Goal: Transaction & Acquisition: Purchase product/service

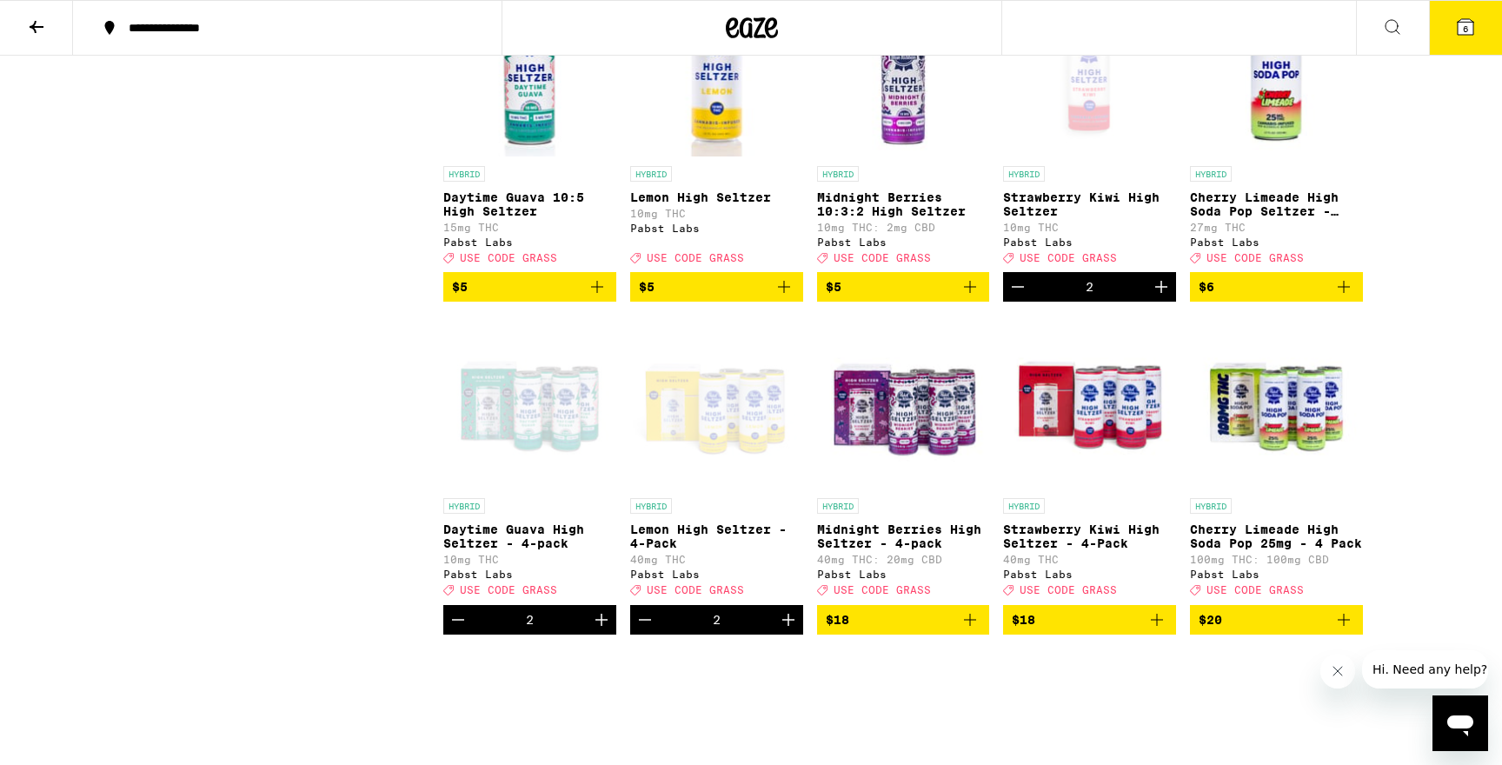
scroll to position [561, 0]
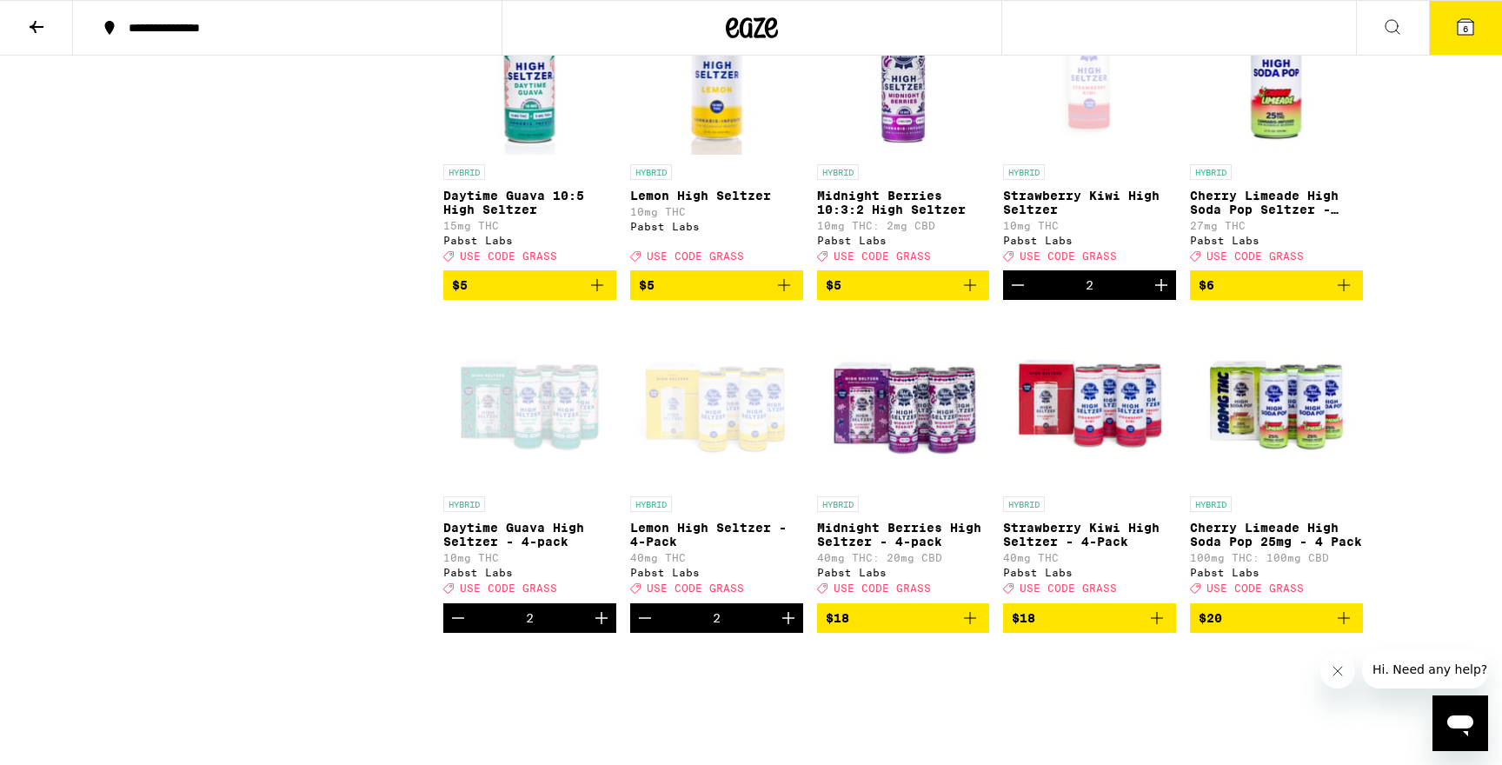
click at [600, 296] on icon "Add to bag" at bounding box center [597, 285] width 21 height 21
click at [1156, 628] on icon "Add to bag" at bounding box center [1156, 618] width 21 height 21
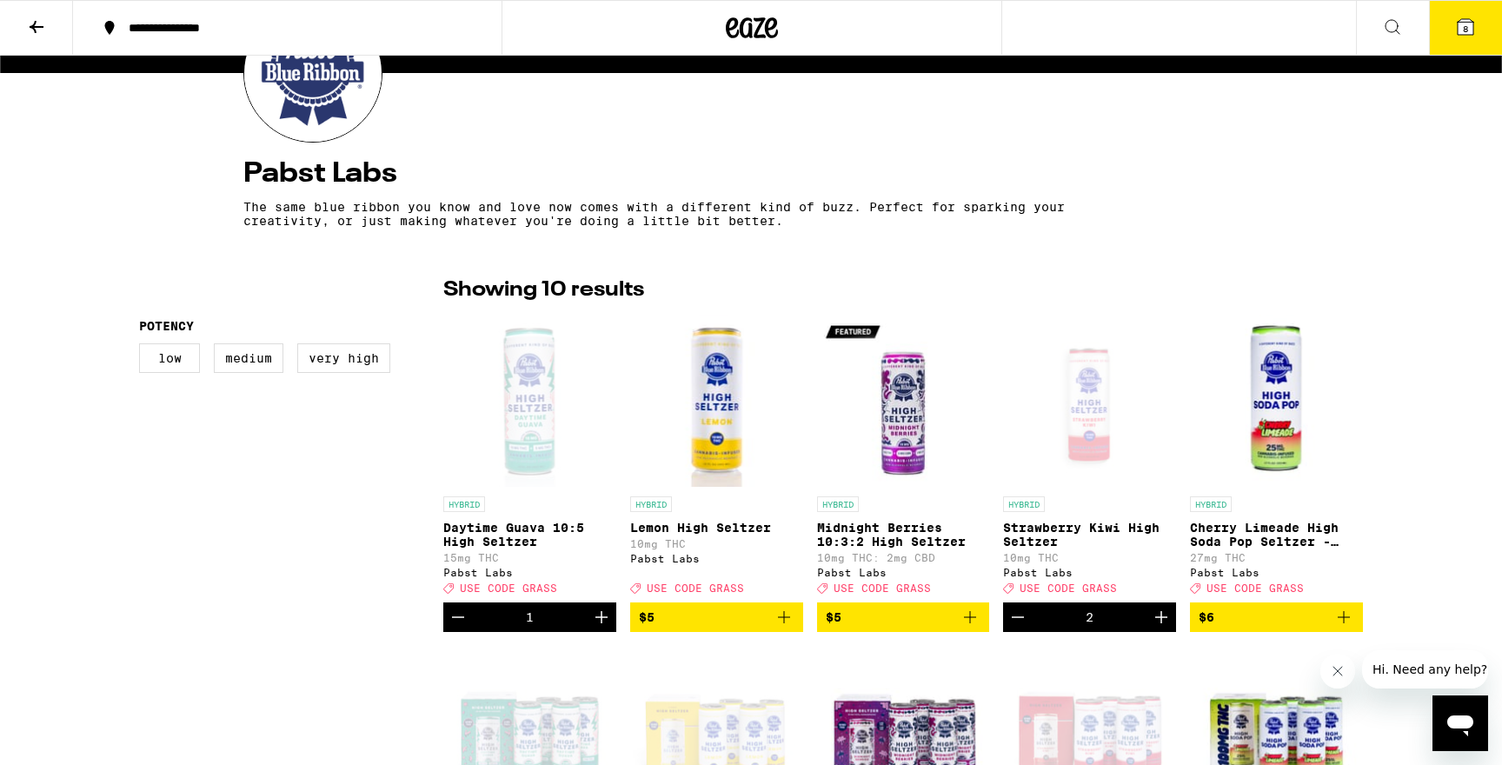
scroll to position [143, 0]
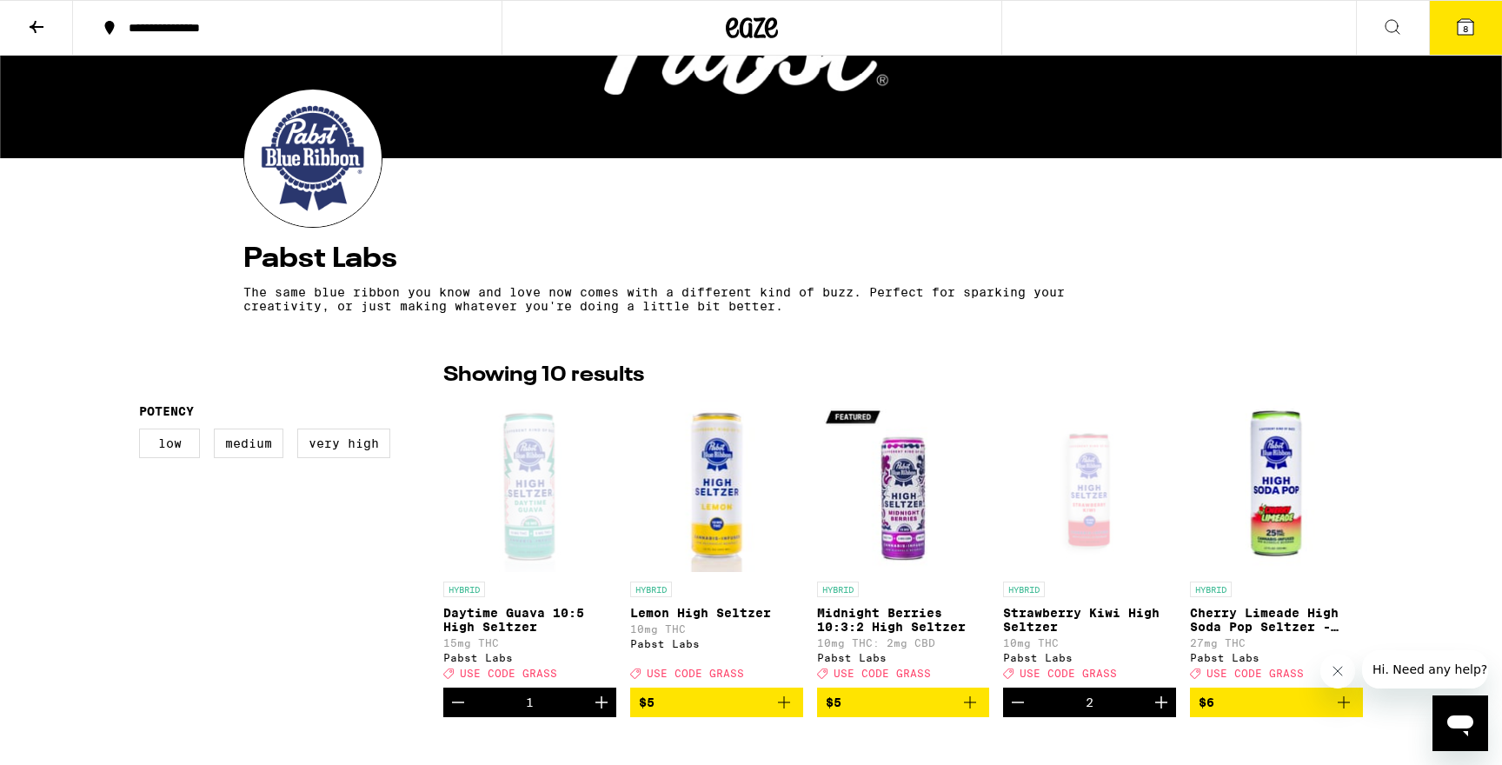
click at [1464, 32] on span "8" at bounding box center [1465, 28] width 5 height 10
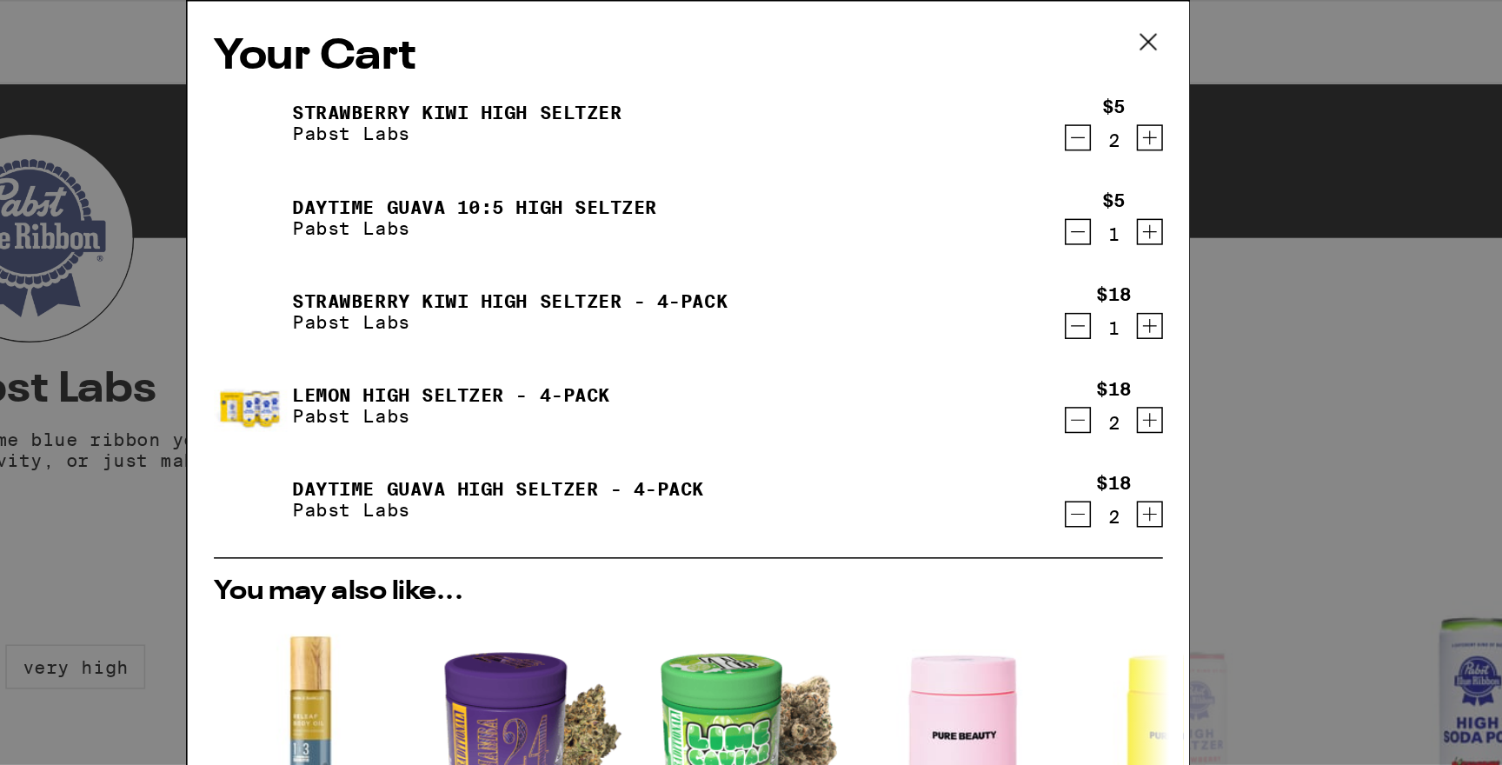
click at [1013, 91] on icon "Decrement" at bounding box center [1010, 91] width 16 height 21
click at [1012, 91] on icon "Decrement" at bounding box center [1011, 91] width 10 height 0
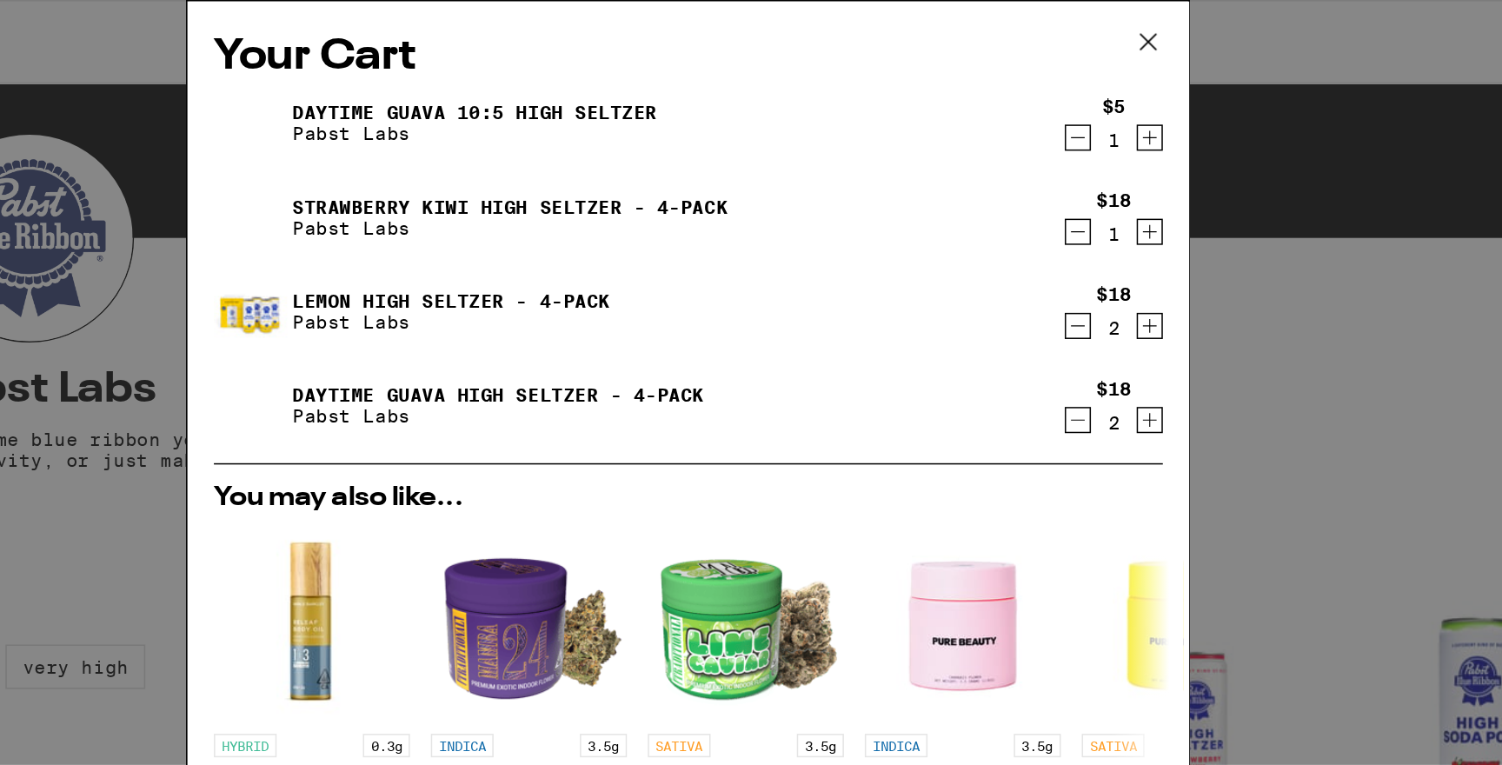
click at [1011, 97] on icon "Decrement" at bounding box center [1010, 91] width 16 height 21
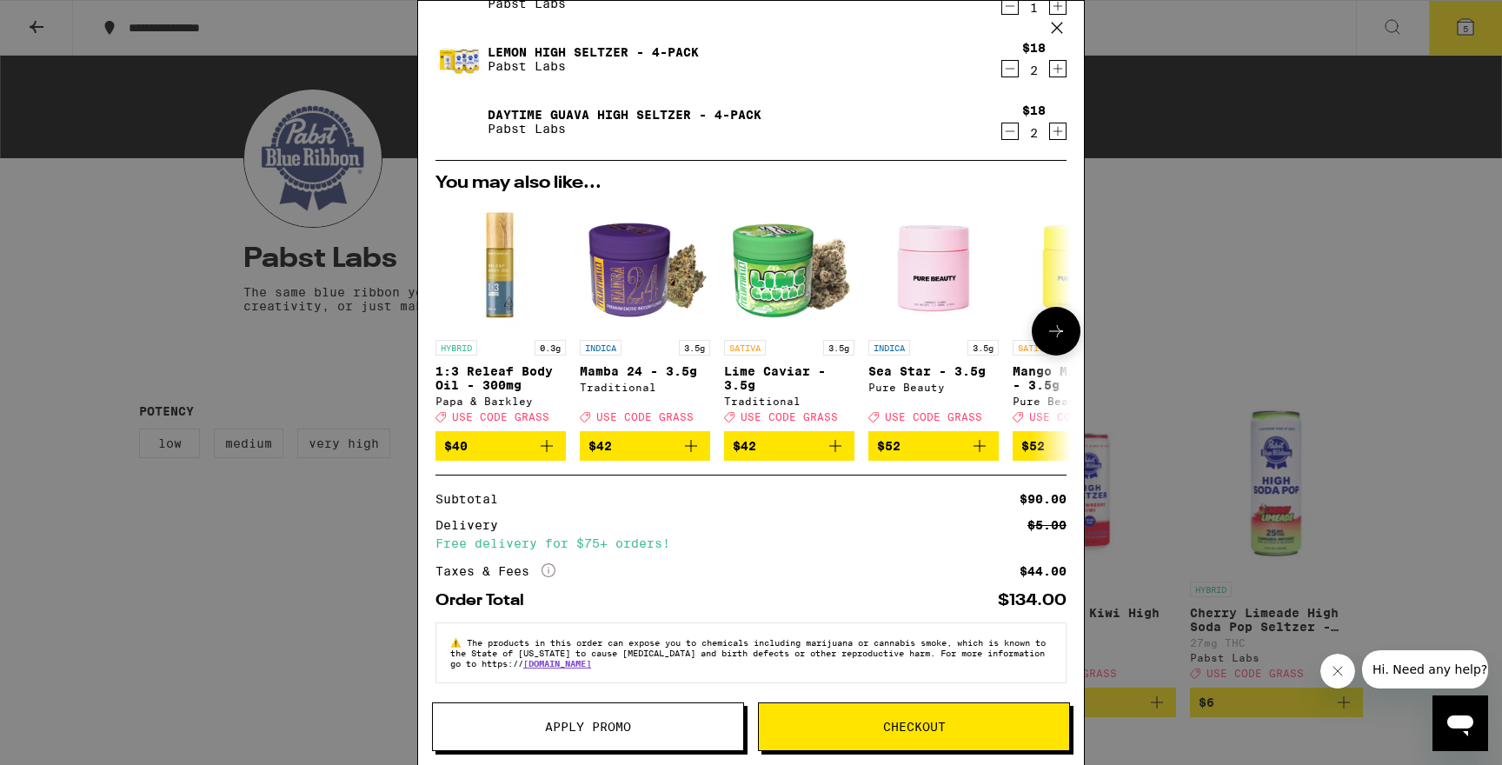
scroll to position [99, 0]
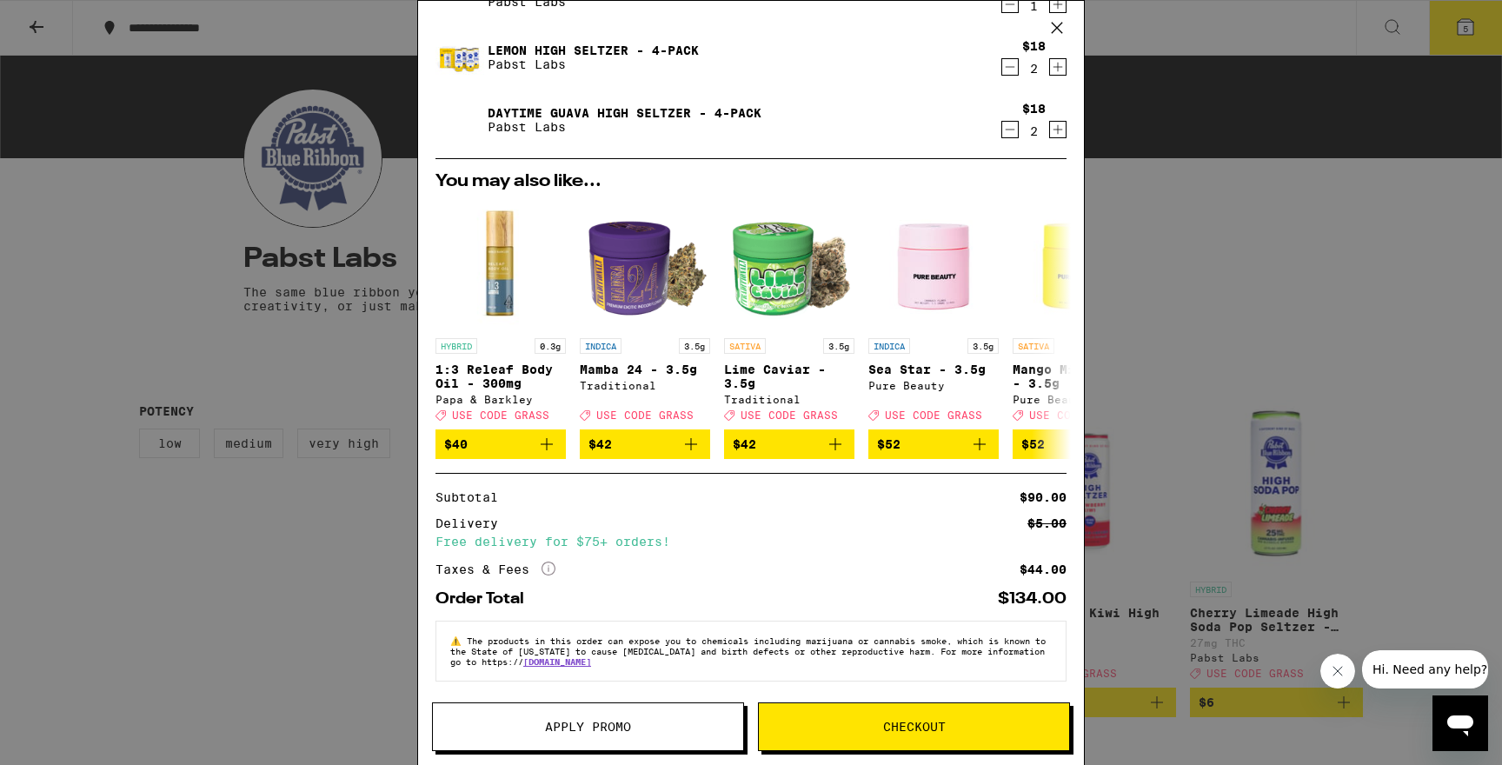
click at [581, 737] on button "Apply Promo" at bounding box center [588, 726] width 312 height 49
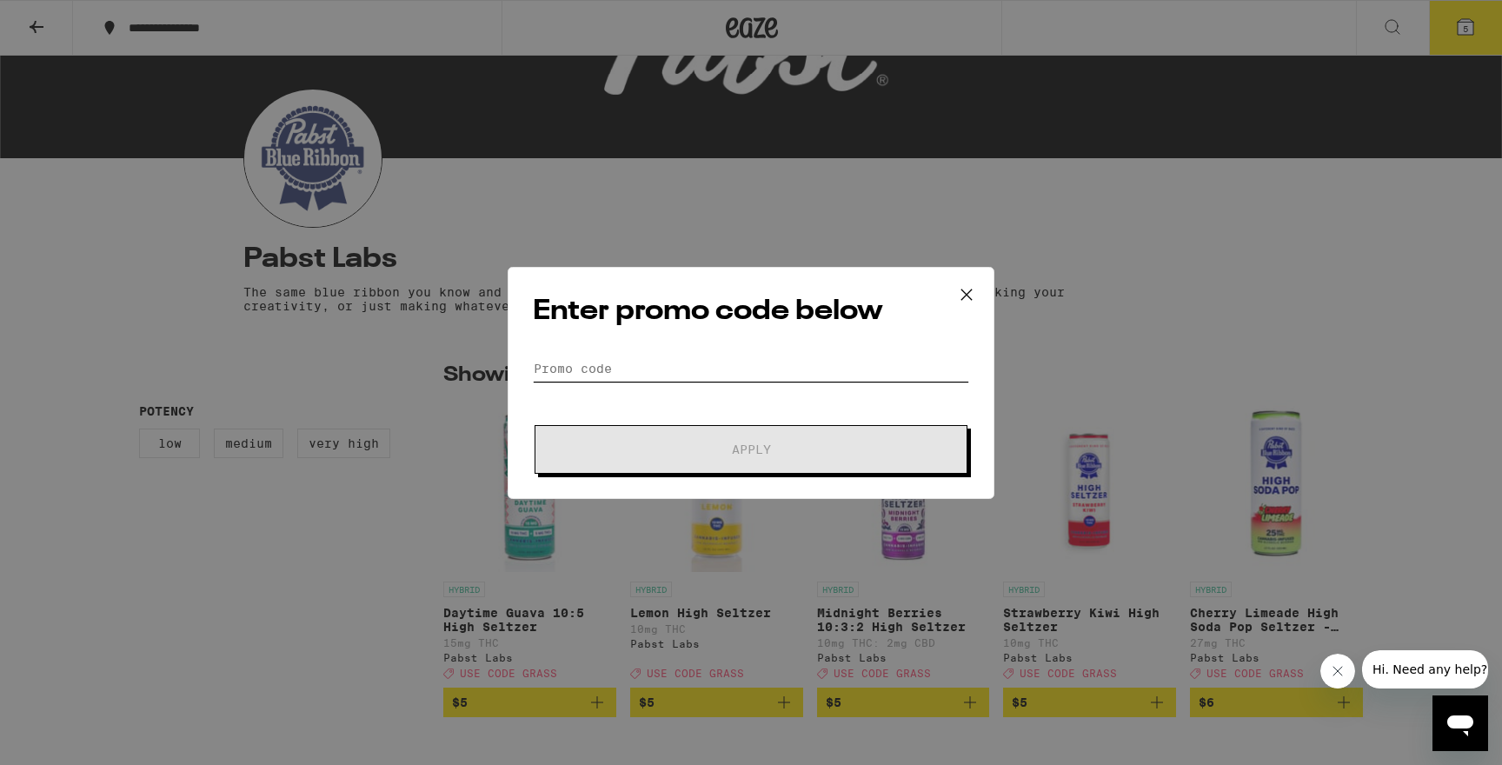
click at [621, 366] on input "Promo Code" at bounding box center [751, 368] width 436 height 26
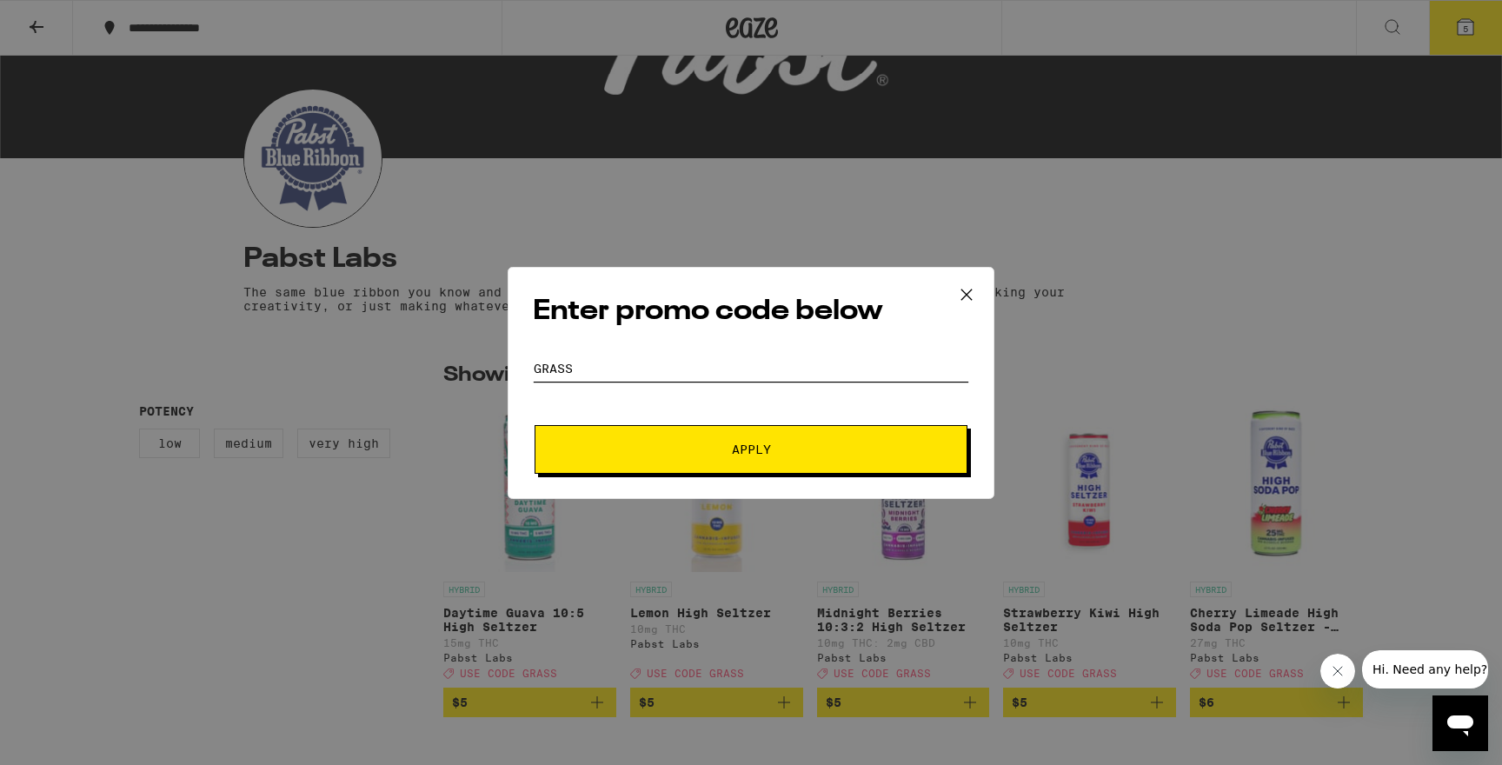
type input "GRASS"
click at [681, 448] on span "Apply" at bounding box center [751, 449] width 313 height 12
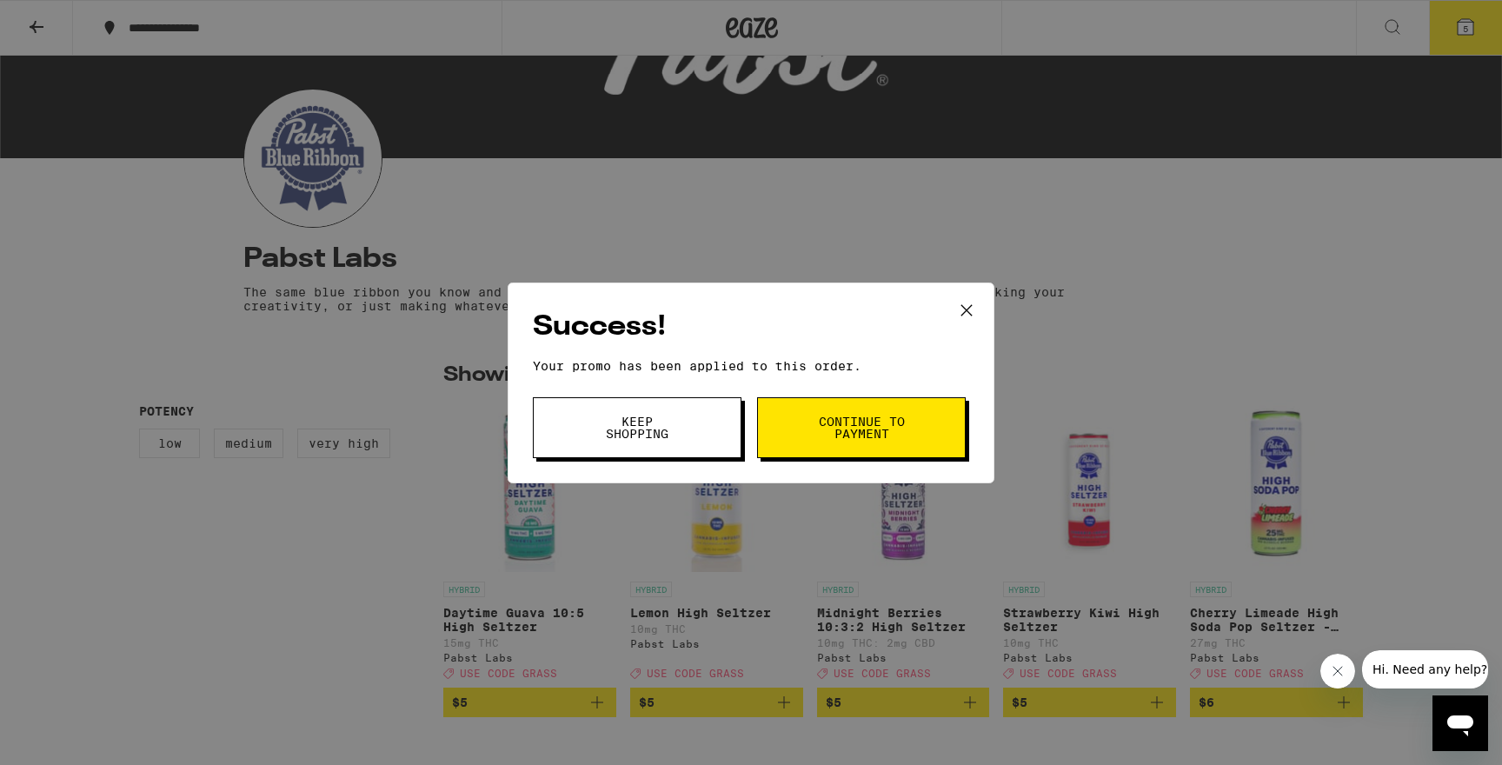
click at [853, 444] on button "Continue to payment" at bounding box center [861, 427] width 209 height 61
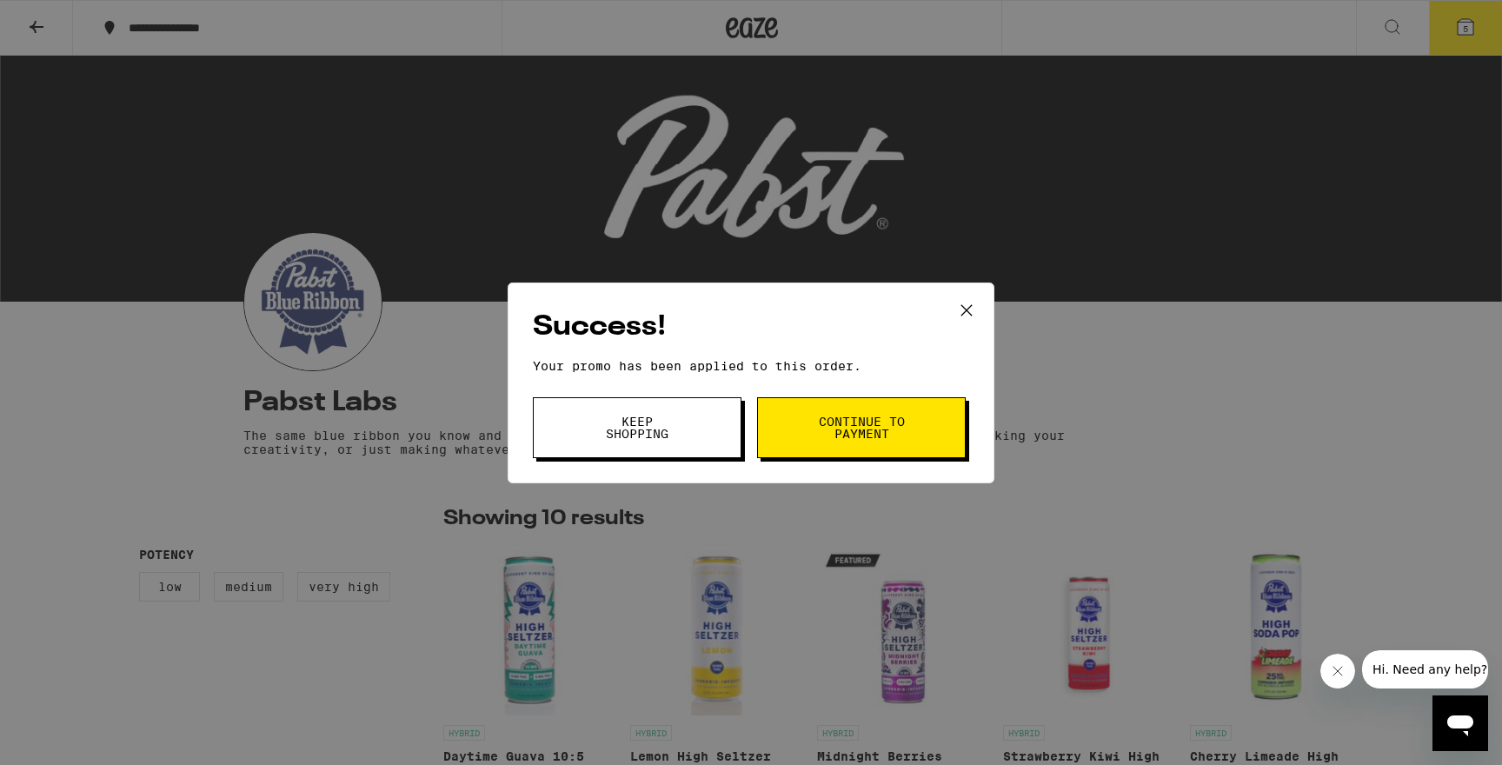
click at [626, 438] on span "Keep Shopping" at bounding box center [637, 427] width 89 height 24
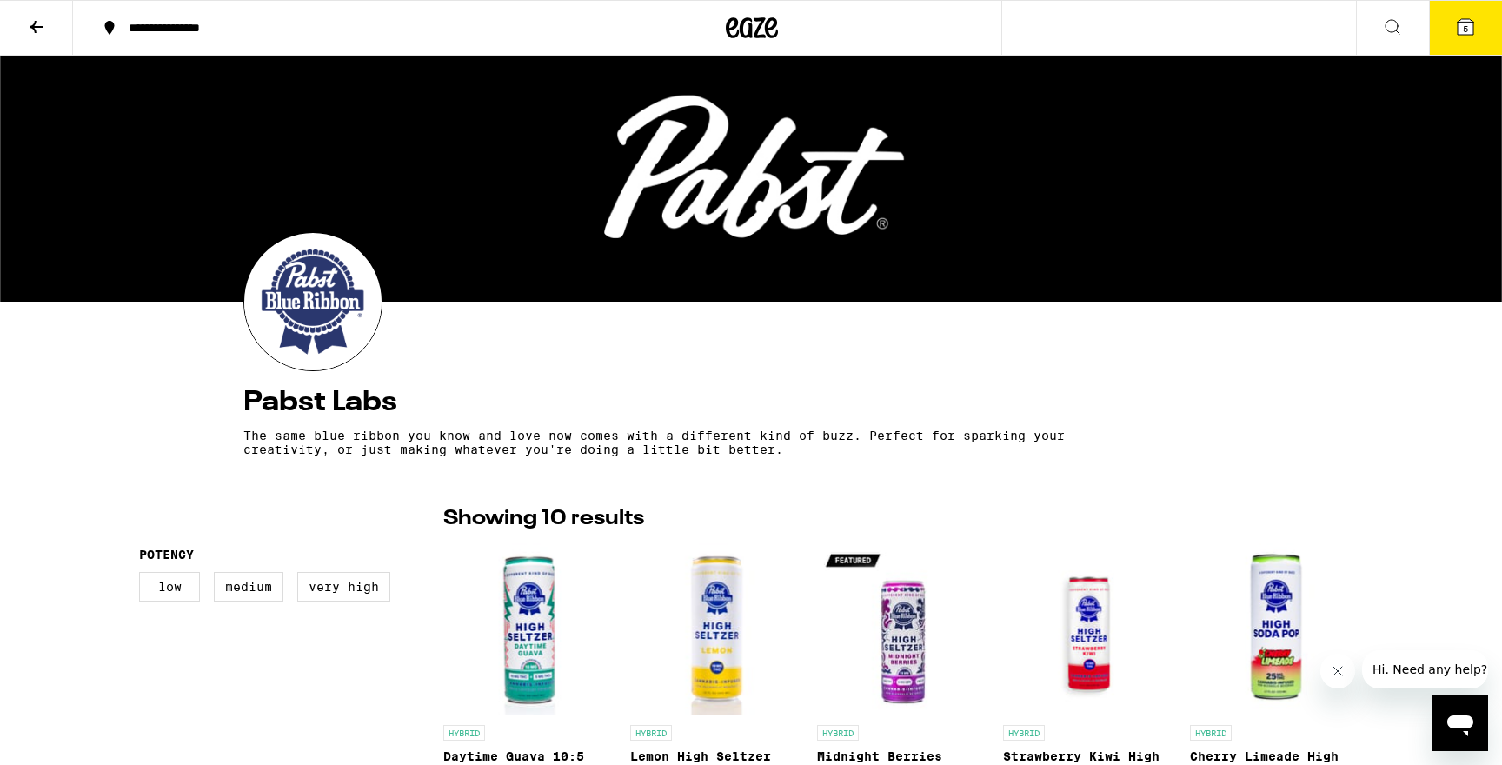
click at [1455, 34] on icon at bounding box center [1465, 27] width 21 height 21
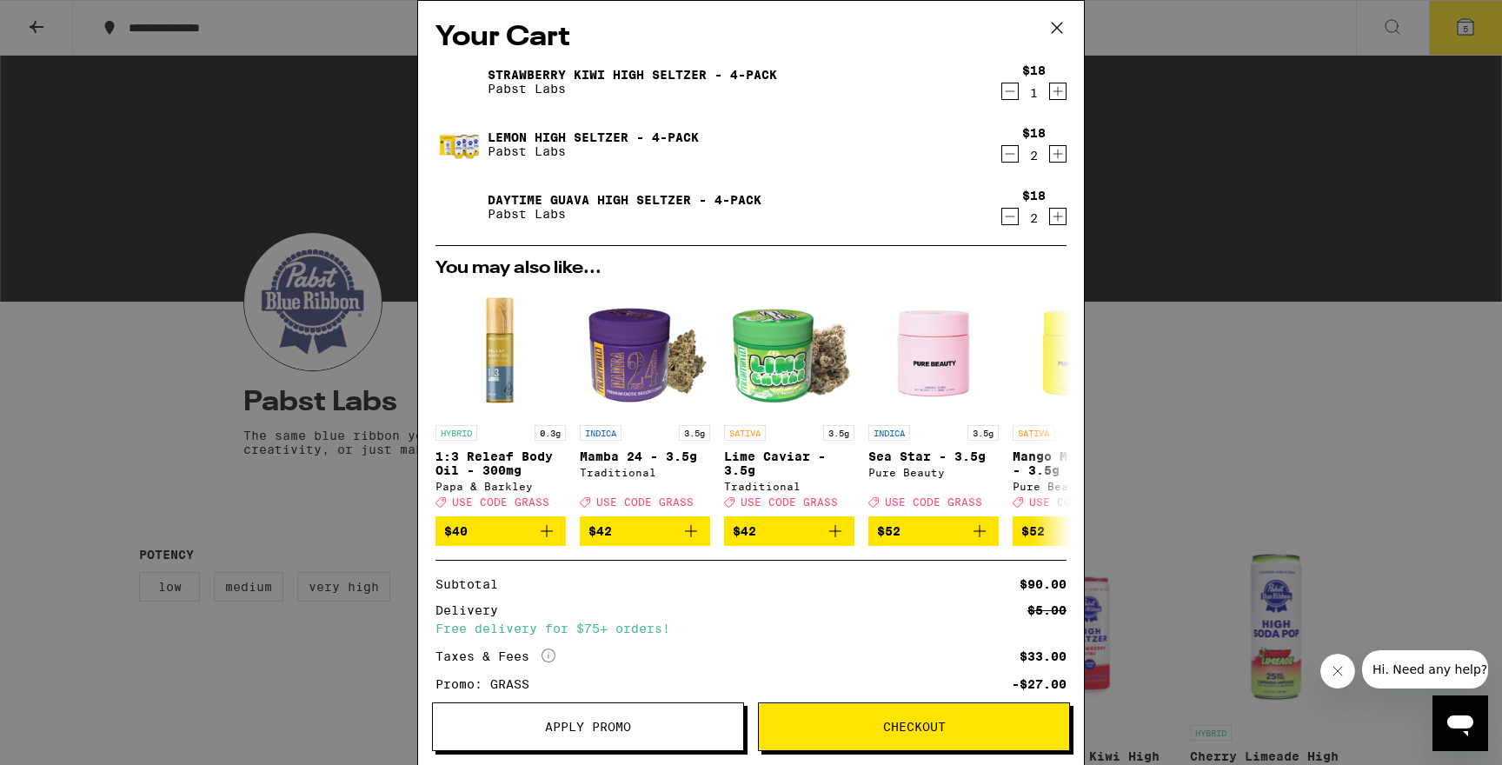
click at [1015, 153] on icon "Decrement" at bounding box center [1010, 153] width 16 height 21
click at [1055, 90] on icon "Increment" at bounding box center [1058, 91] width 16 height 21
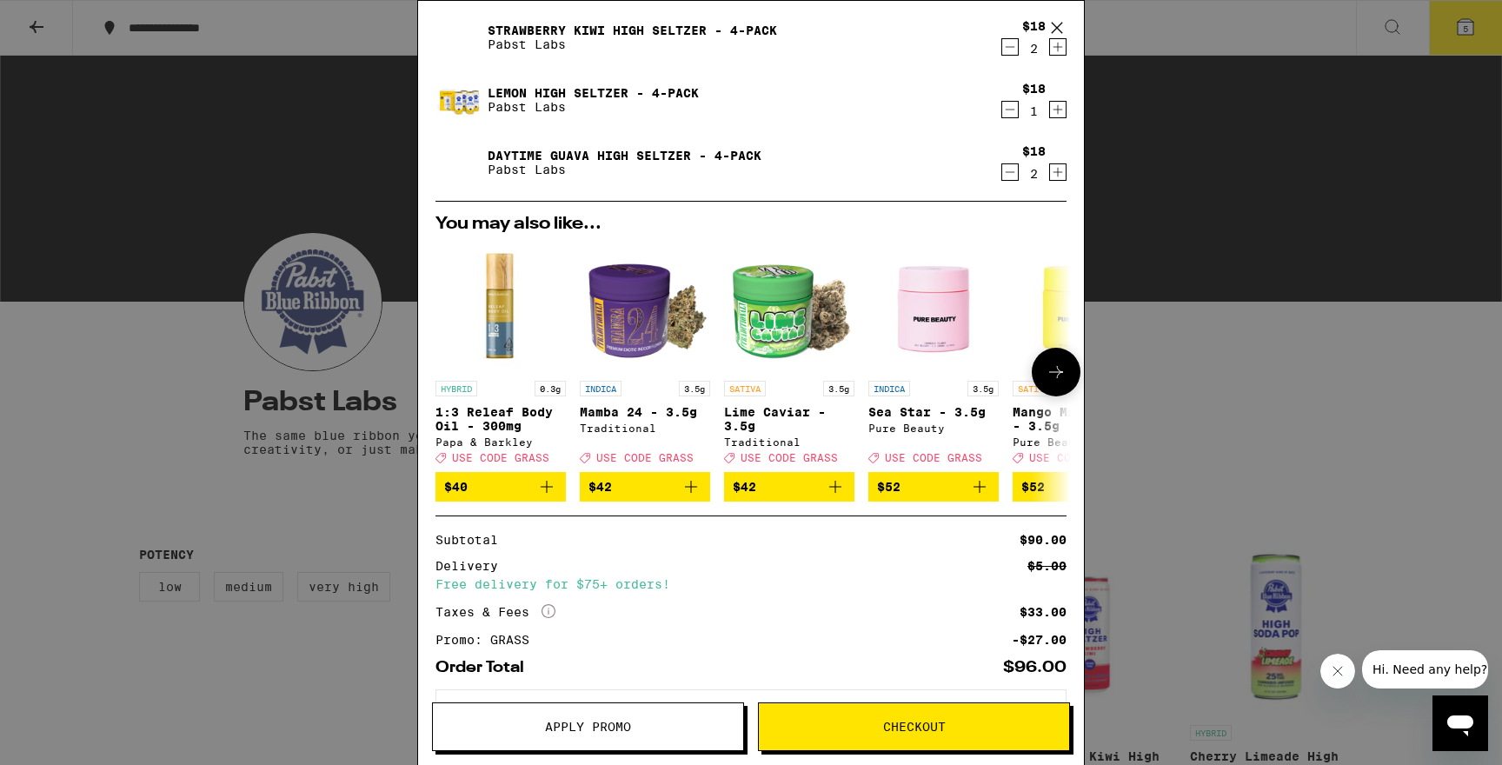
scroll to position [37, 0]
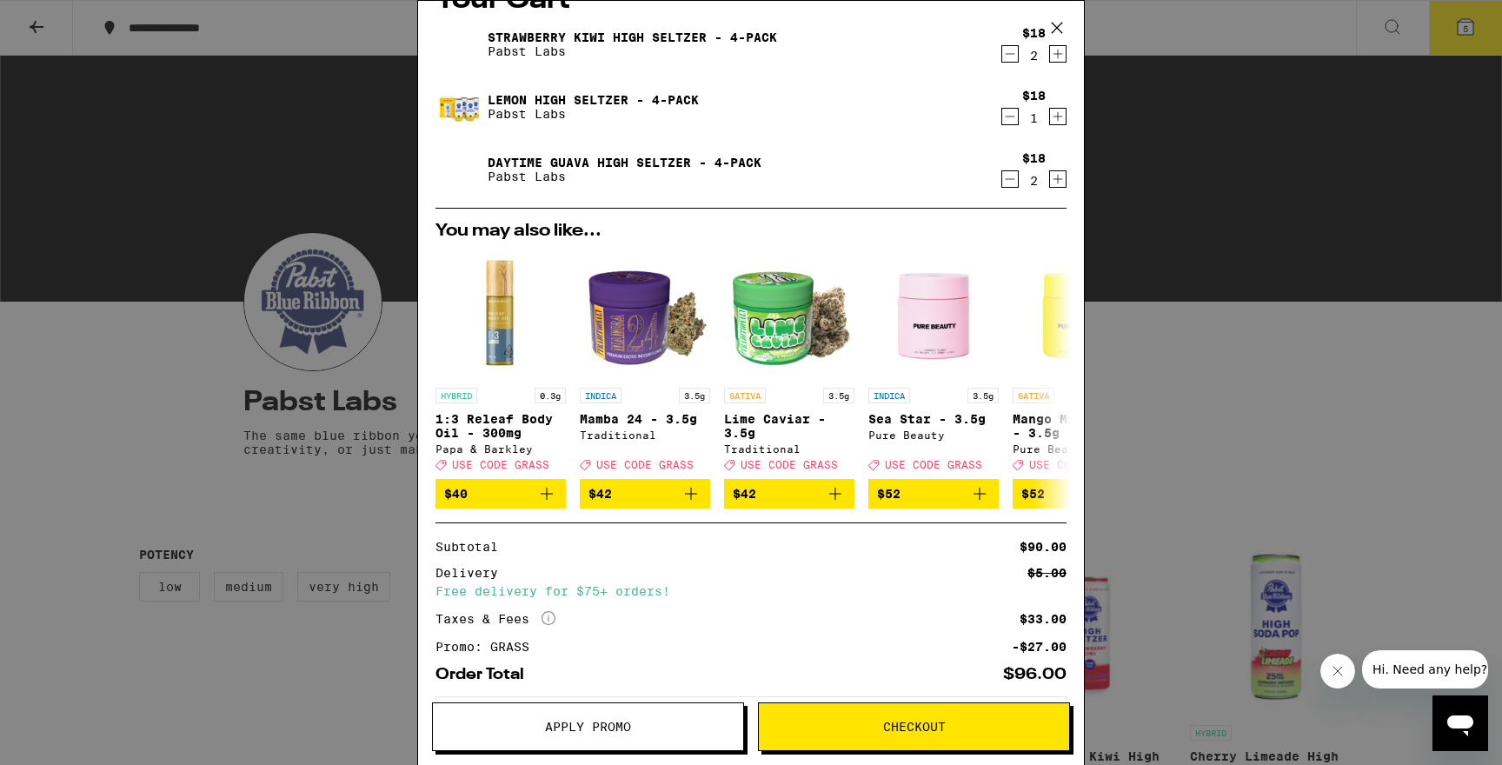
click at [1013, 54] on icon "Decrement" at bounding box center [1010, 53] width 16 height 21
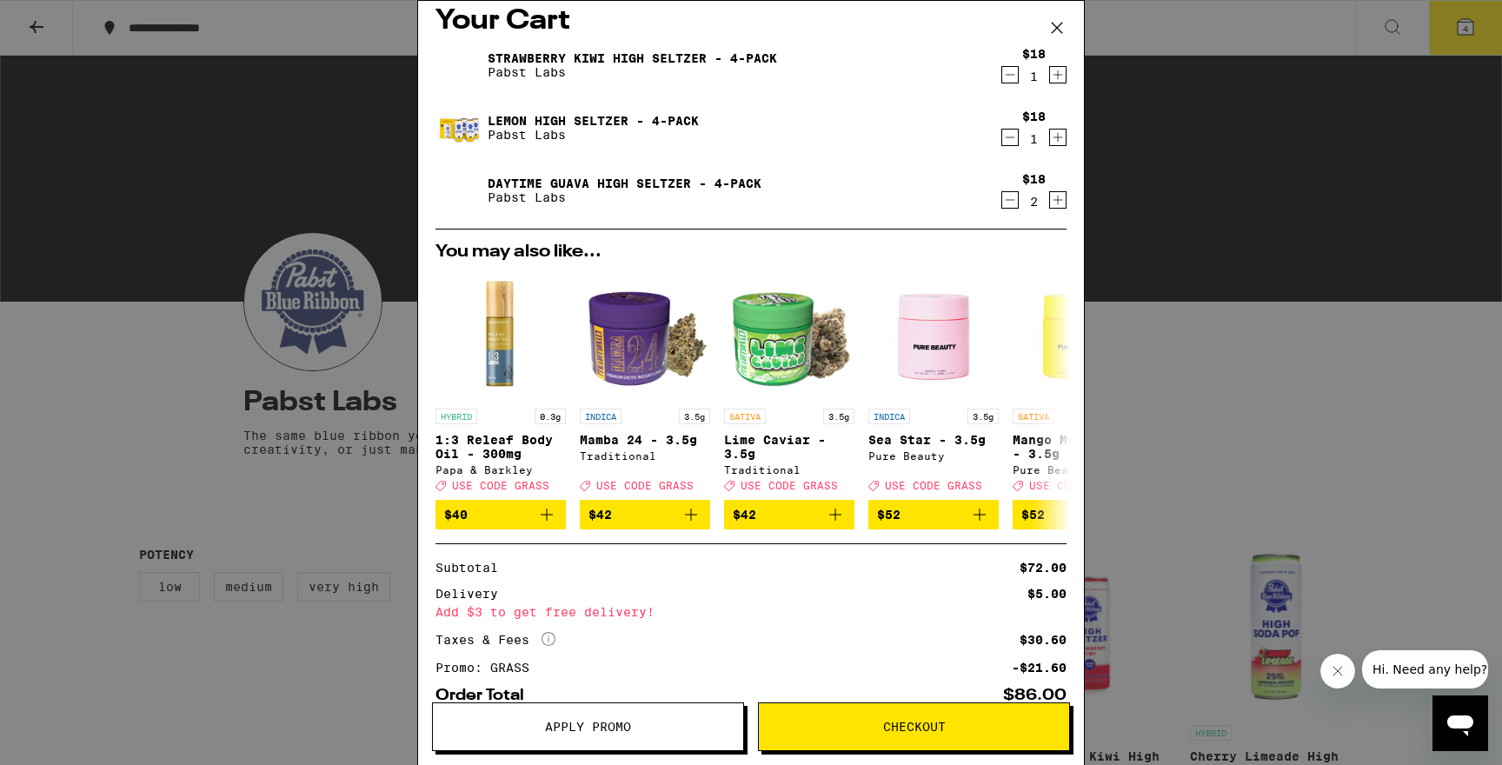
scroll to position [10, 0]
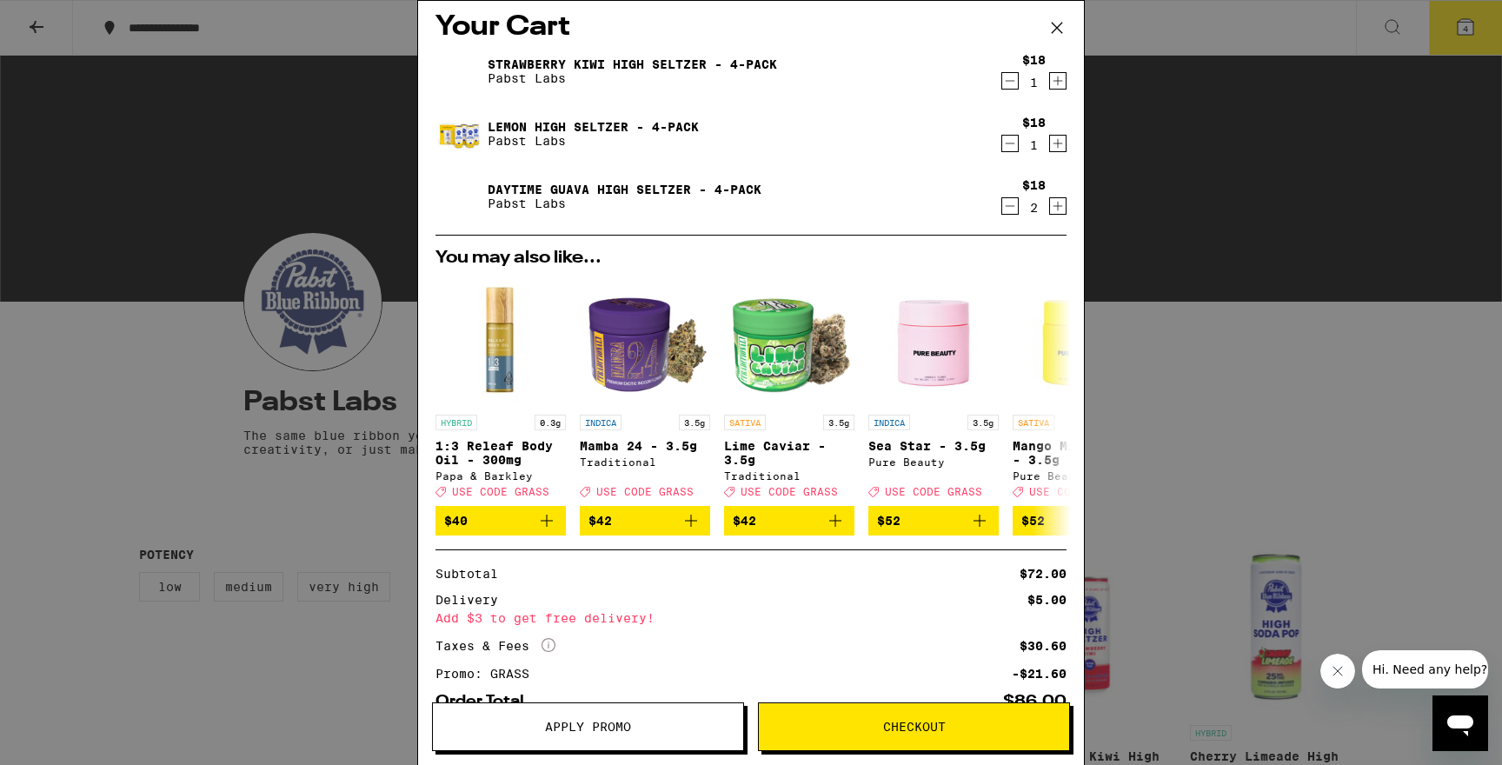
click at [1055, 77] on icon "Increment" at bounding box center [1058, 80] width 16 height 21
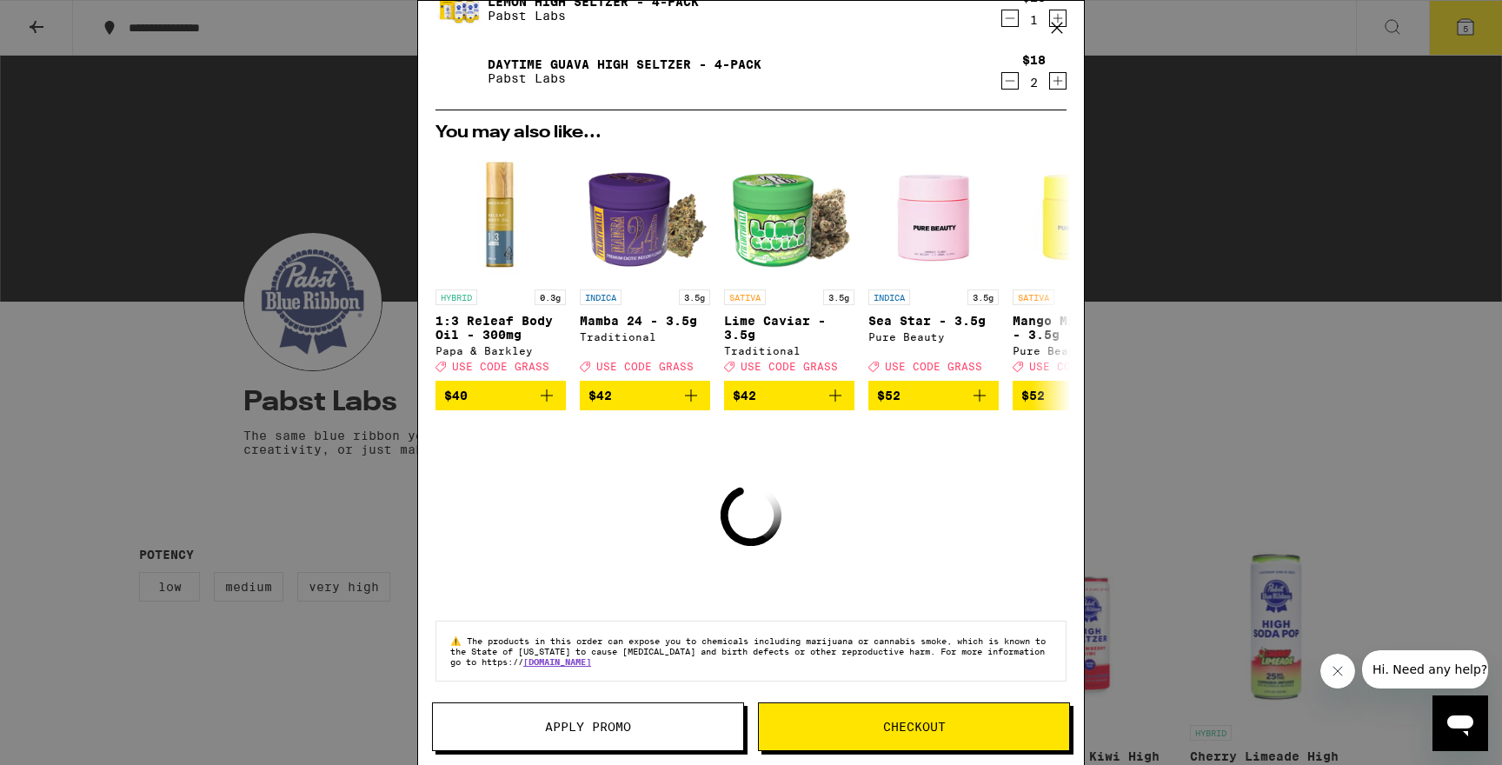
scroll to position [125, 0]
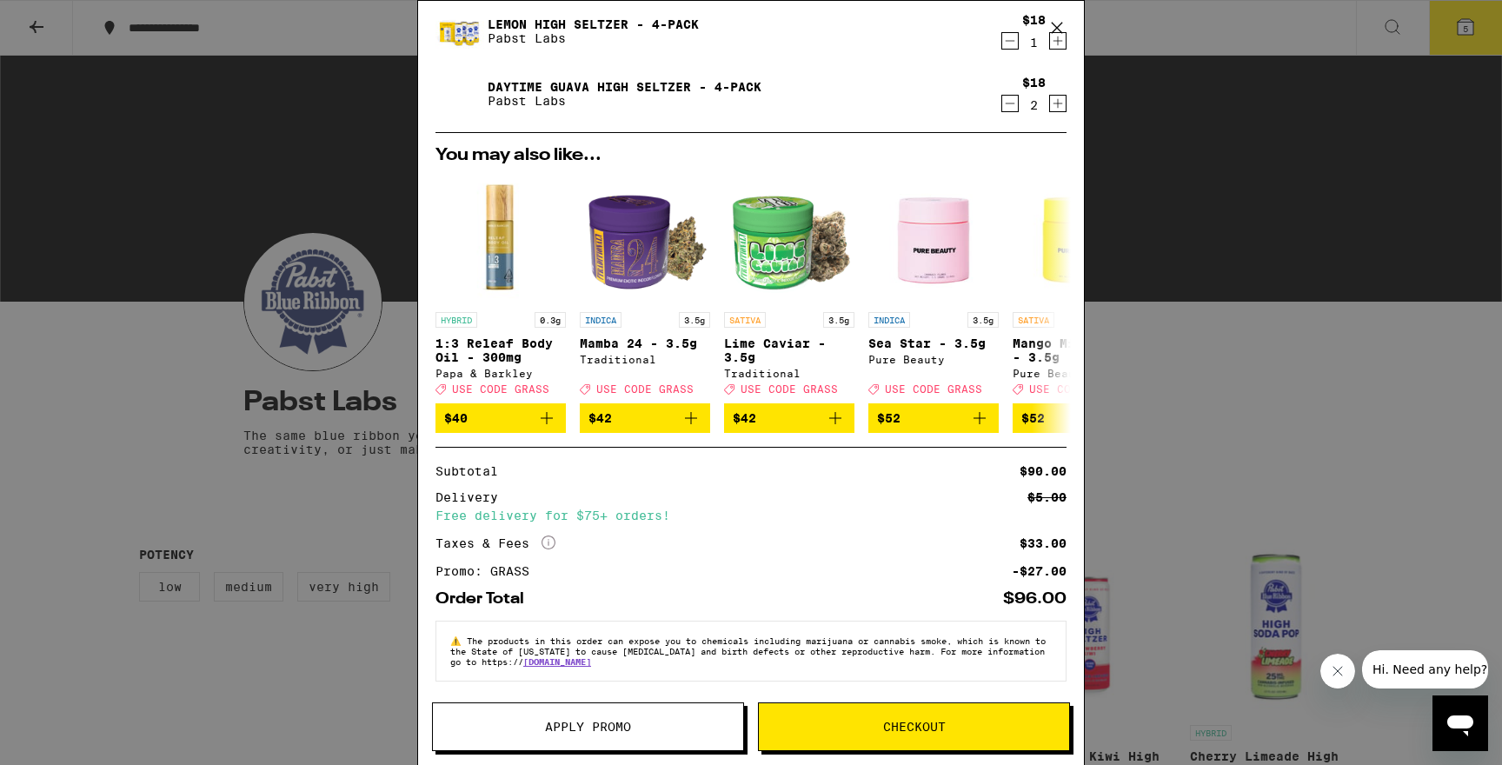
click at [869, 729] on span "Checkout" at bounding box center [914, 727] width 310 height 12
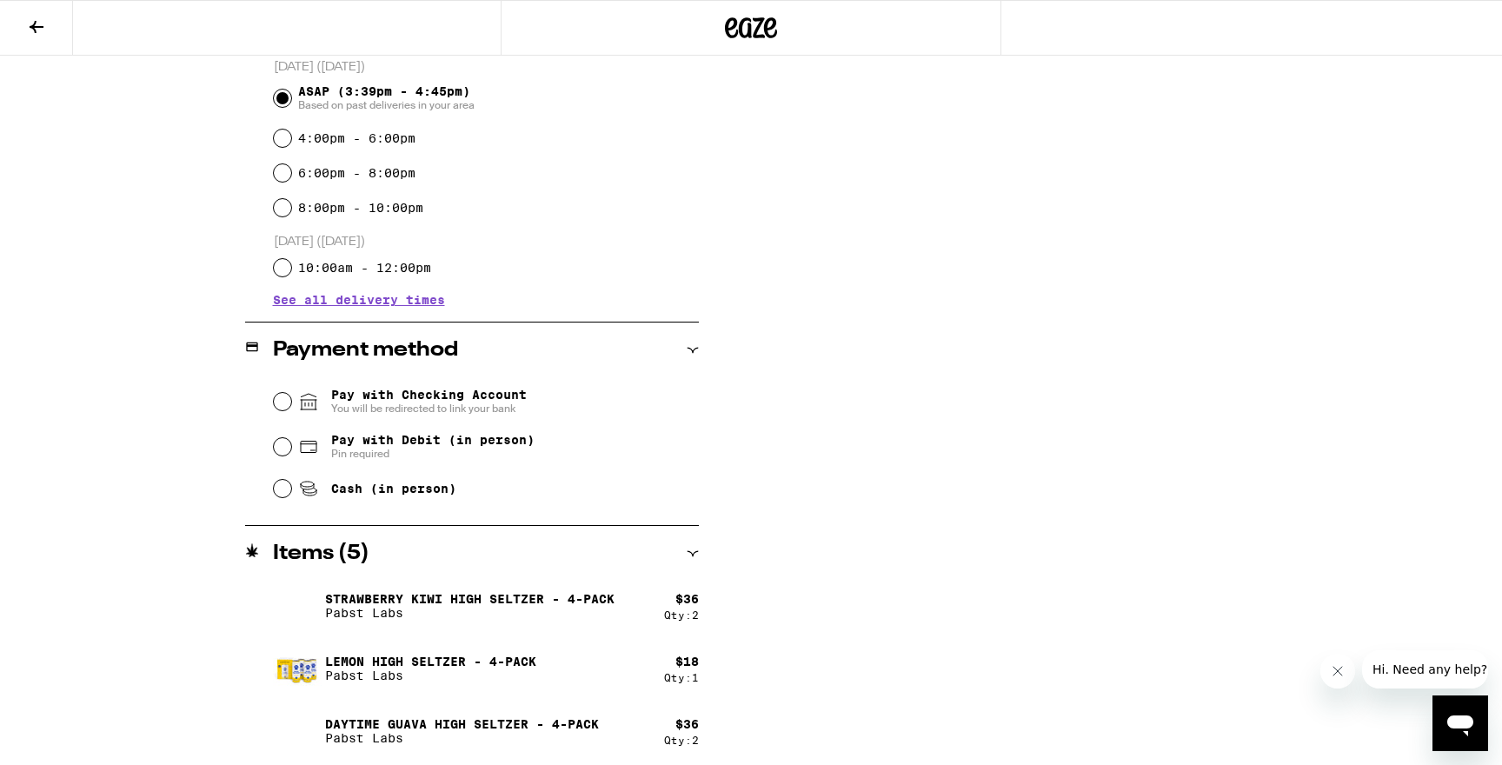
scroll to position [488, 0]
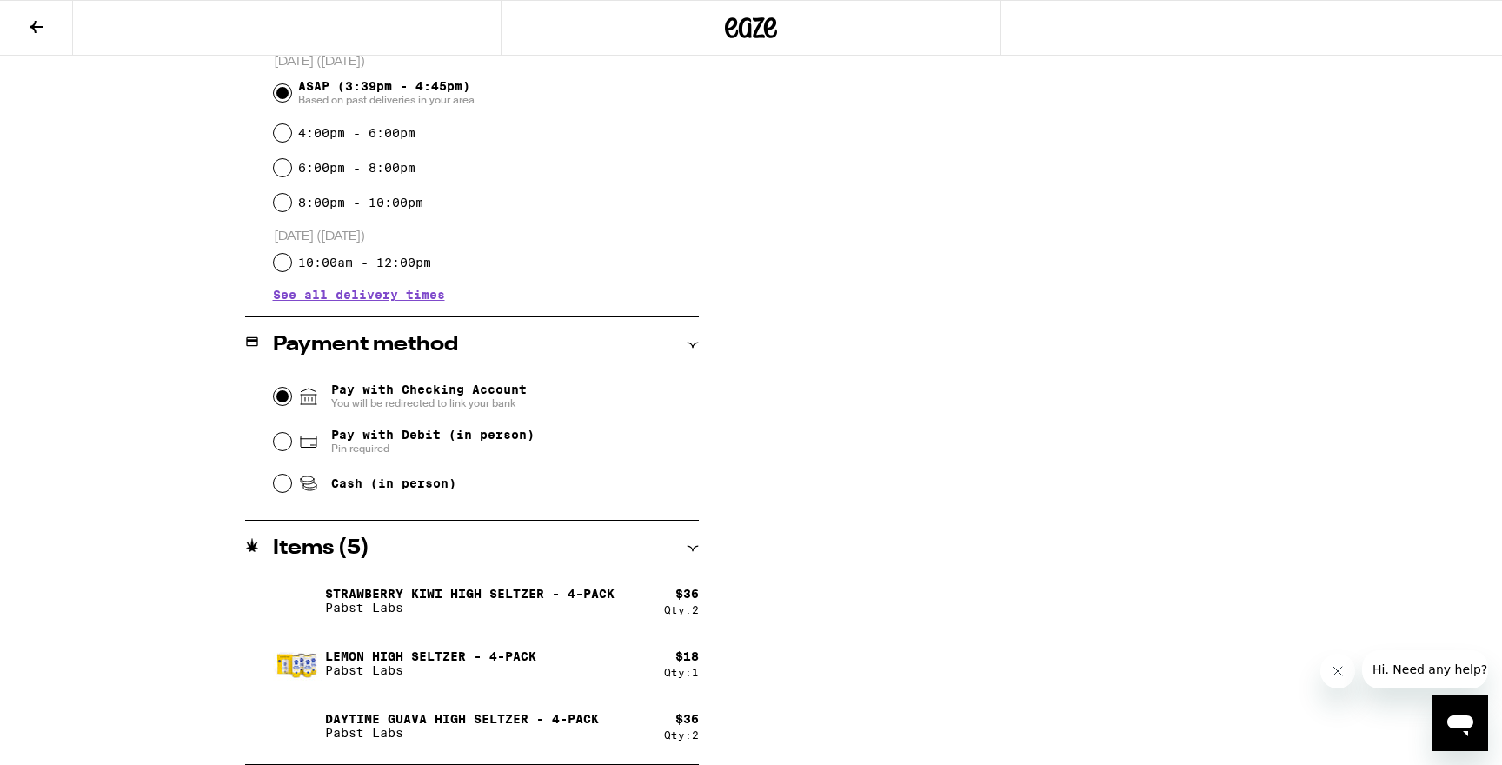
click at [286, 398] on input "Pay with Checking Account You will be redirected to link your bank" at bounding box center [282, 396] width 17 height 17
click at [368, 436] on span "Pay with Debit (in person)" at bounding box center [432, 435] width 203 height 14
click at [291, 436] on input "Pay with Debit (in person) Pin required" at bounding box center [282, 441] width 17 height 17
radio input "true"
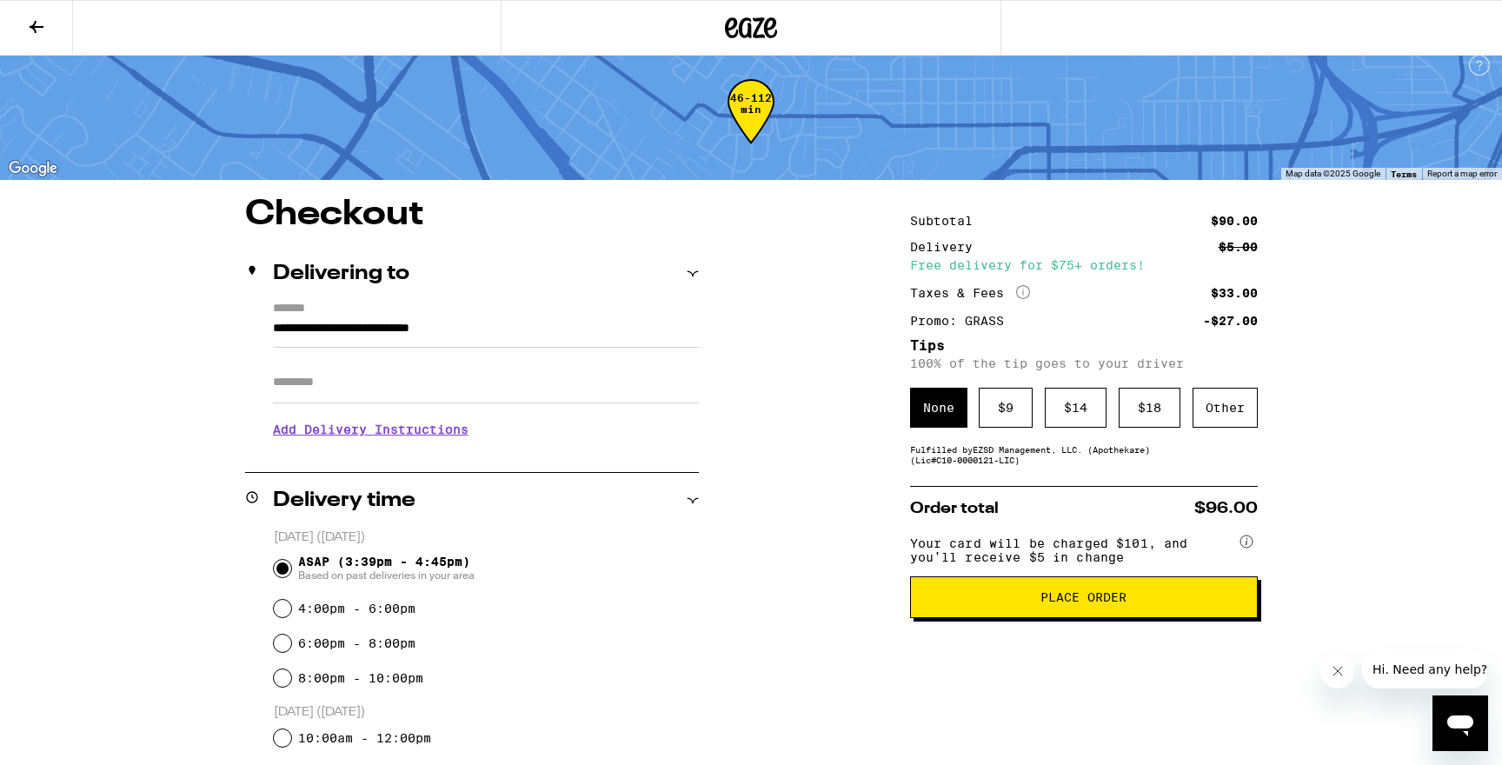
scroll to position [23, 0]
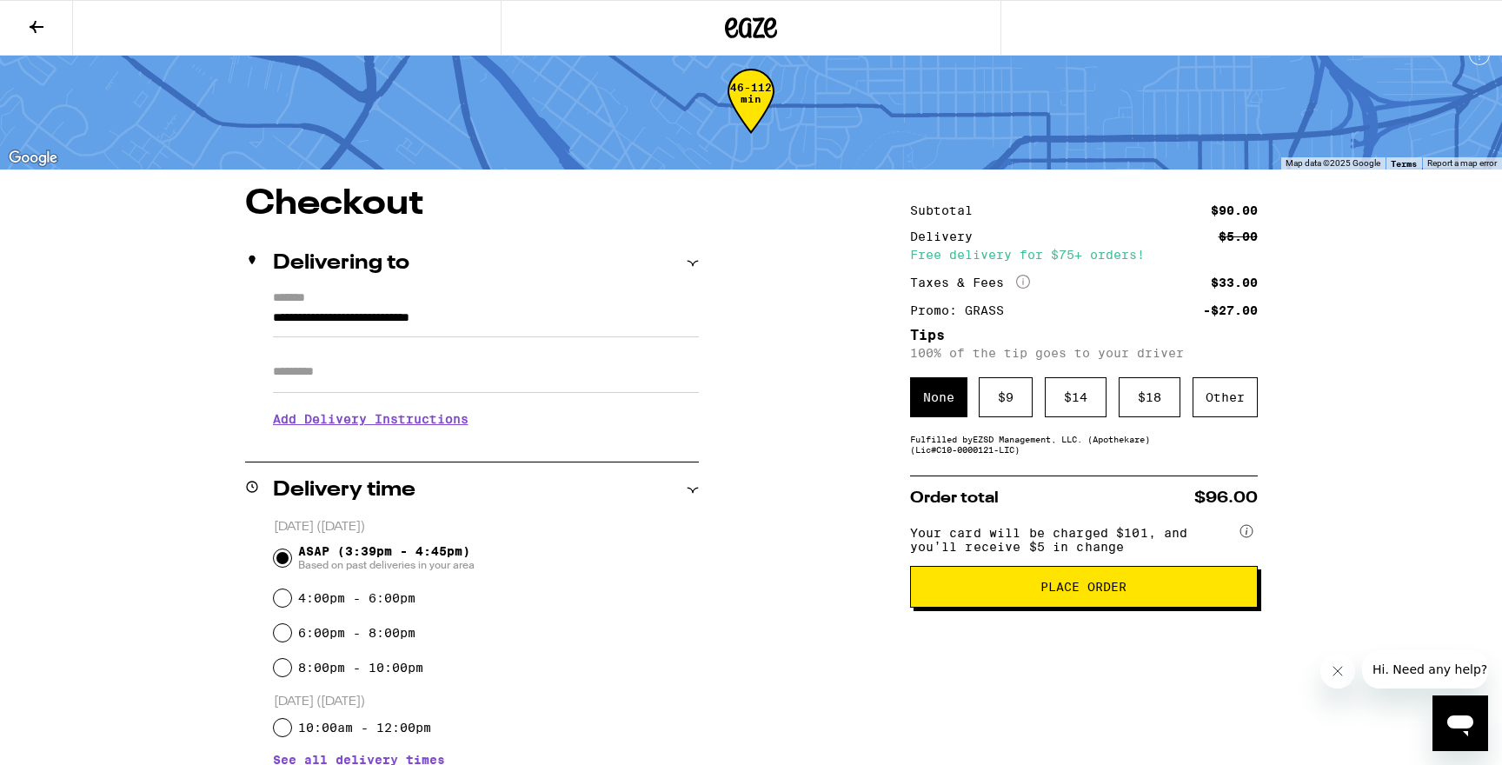
click at [1060, 593] on span "Place Order" at bounding box center [1083, 587] width 86 height 12
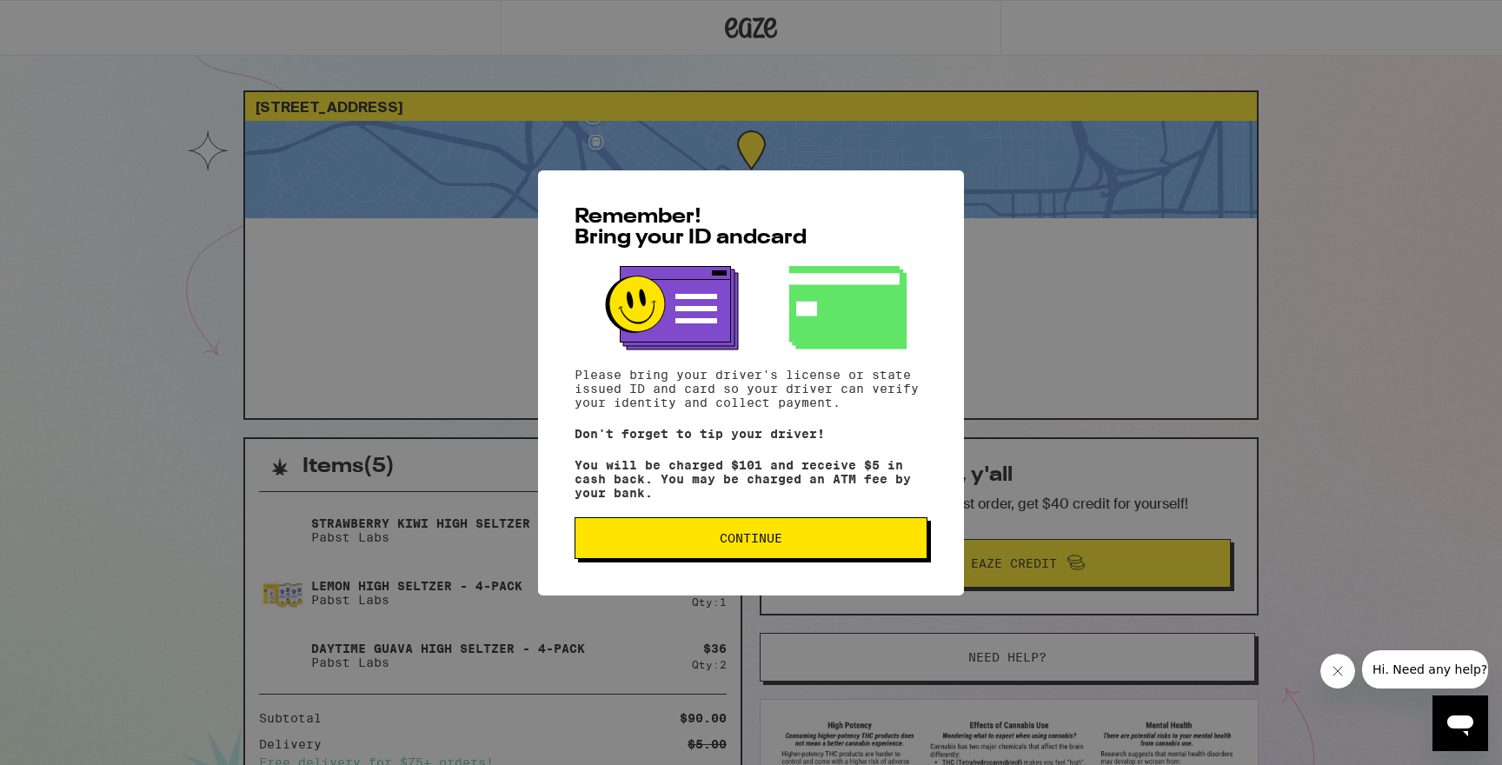
scroll to position [23, 0]
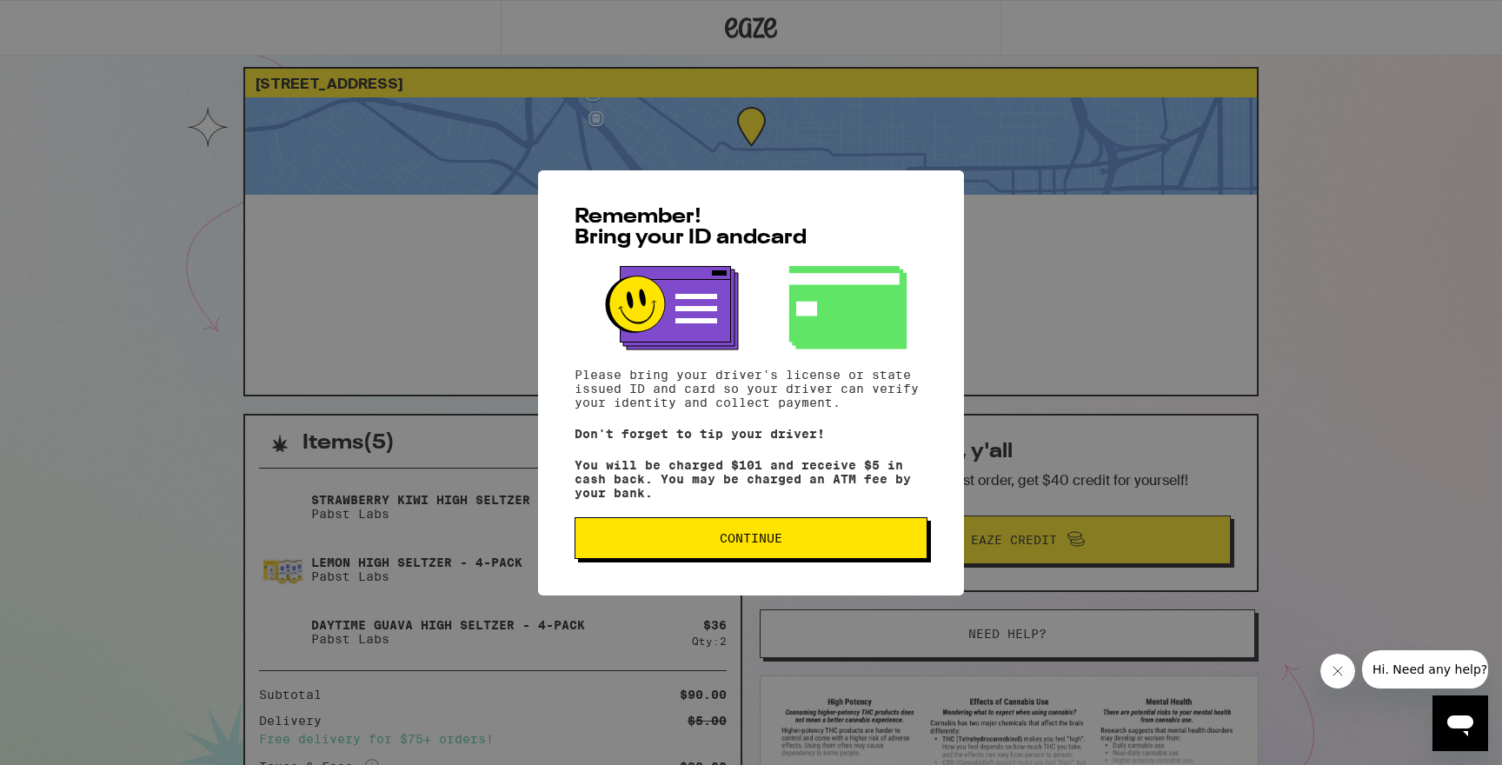
click at [735, 542] on span "Continue" at bounding box center [751, 538] width 63 height 12
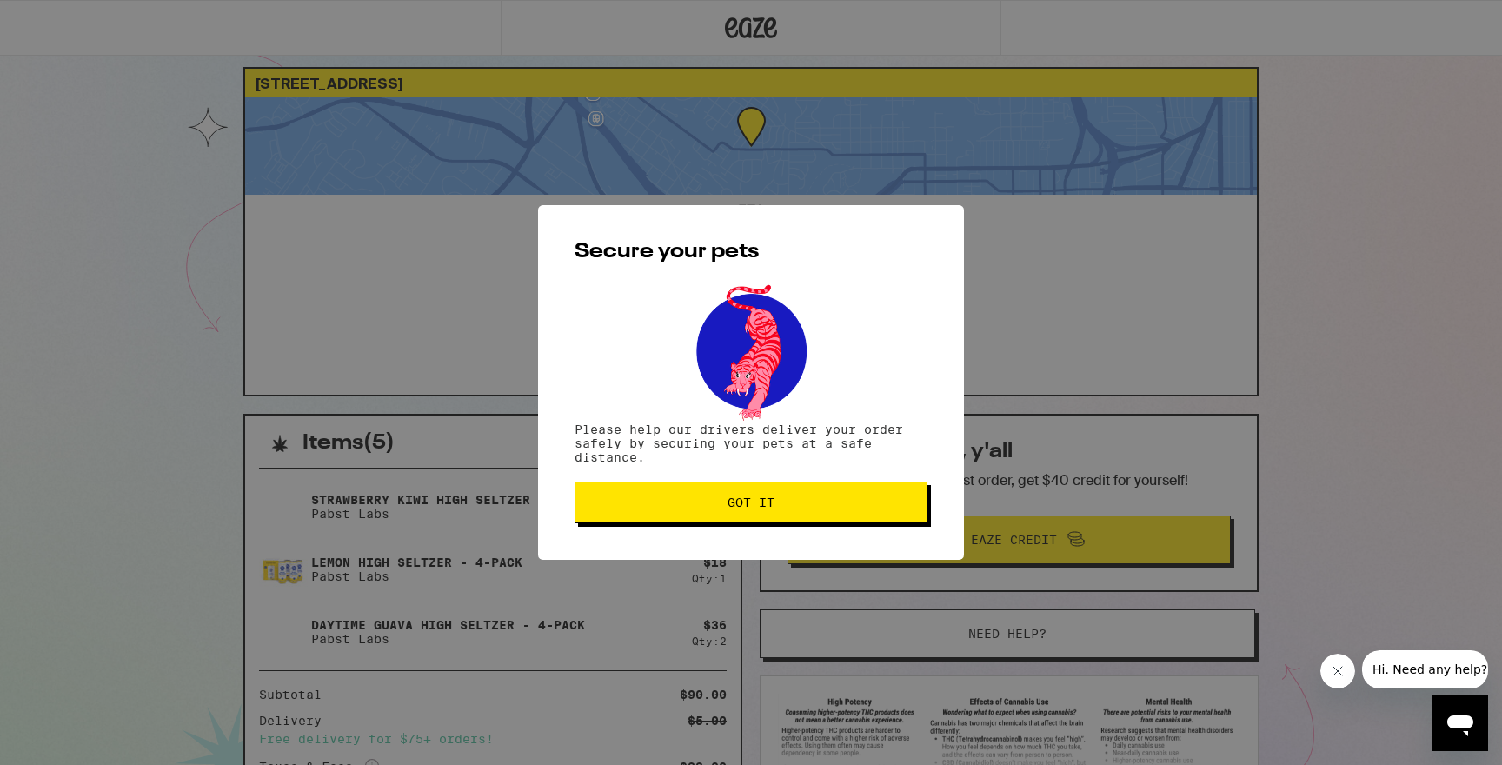
click at [740, 506] on span "Got it" at bounding box center [750, 502] width 47 height 12
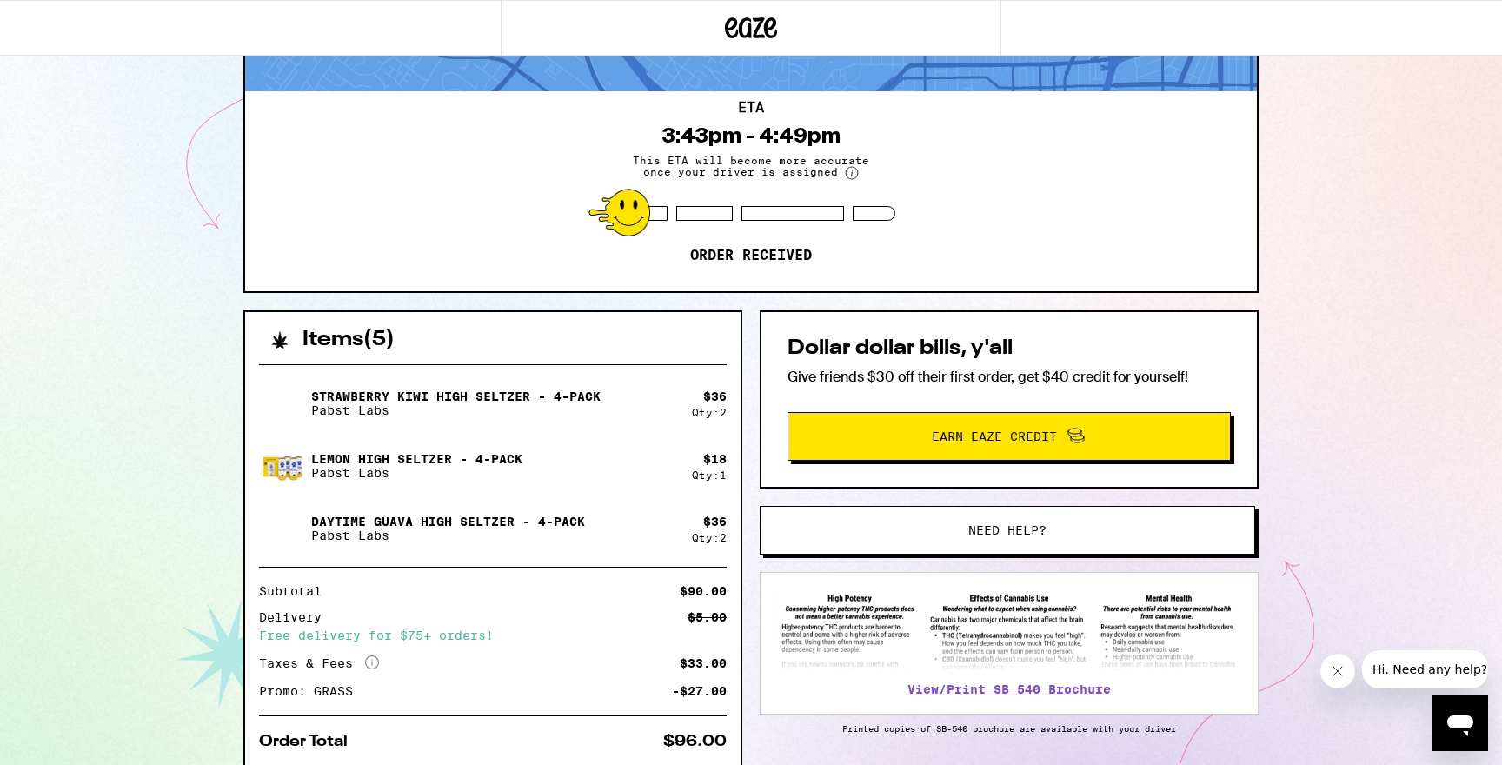
scroll to position [0, 0]
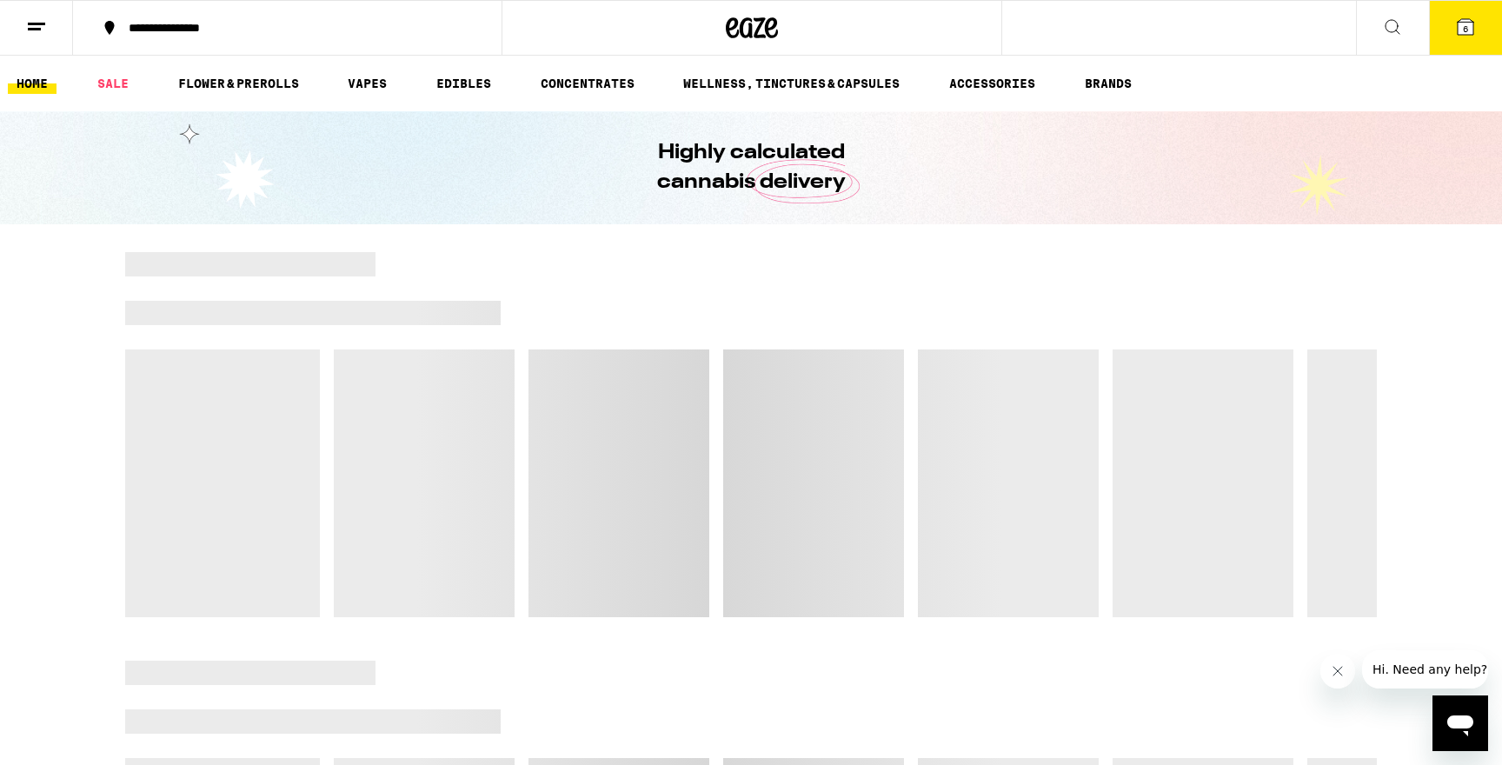
click at [1391, 22] on icon at bounding box center [1392, 27] width 21 height 21
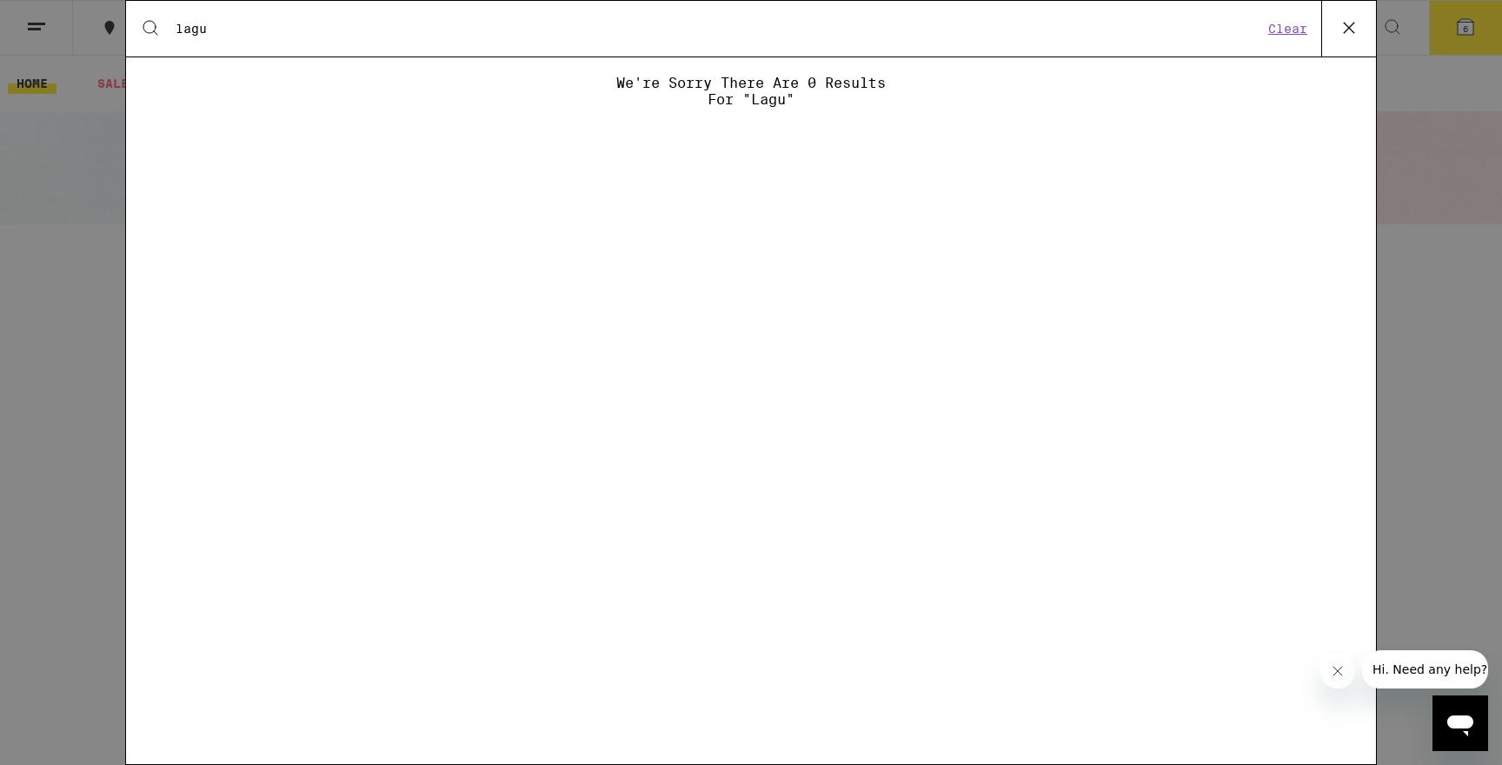
type input "lagunitas"
